Goal: Information Seeking & Learning: Check status

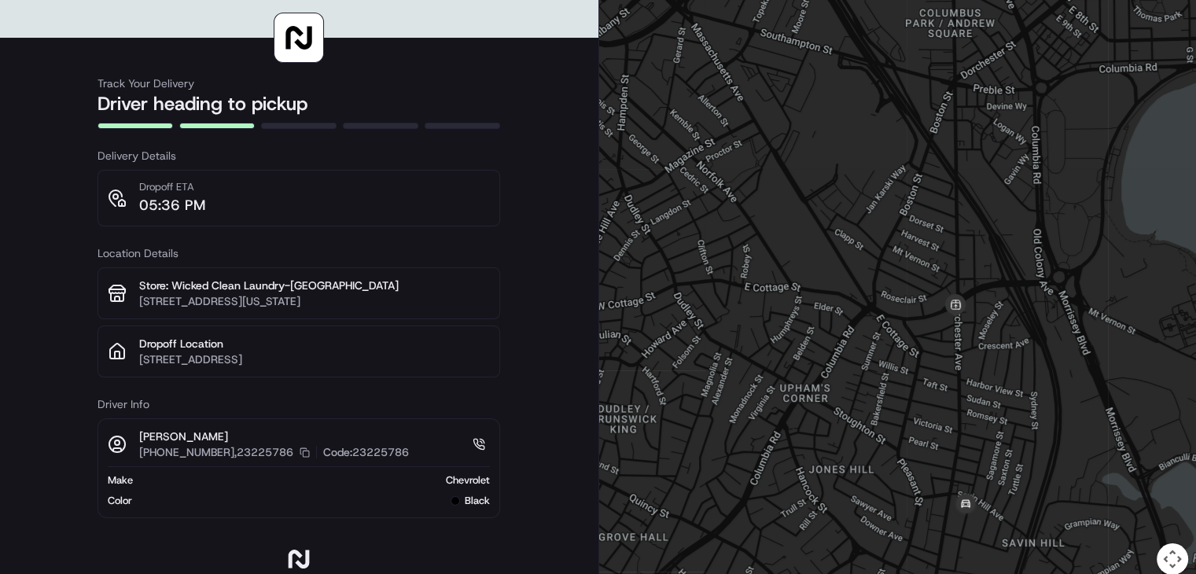
drag, startPoint x: 1023, startPoint y: 469, endPoint x: 977, endPoint y: 337, distance: 139.7
click at [977, 337] on div at bounding box center [897, 296] width 597 height 593
